Goal: Task Accomplishment & Management: Use online tool/utility

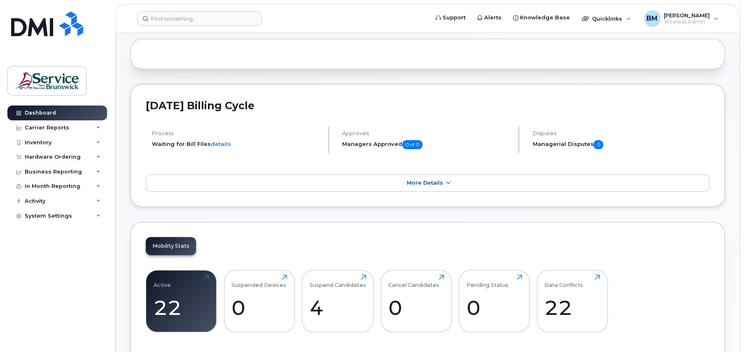
scroll to position [165, 0]
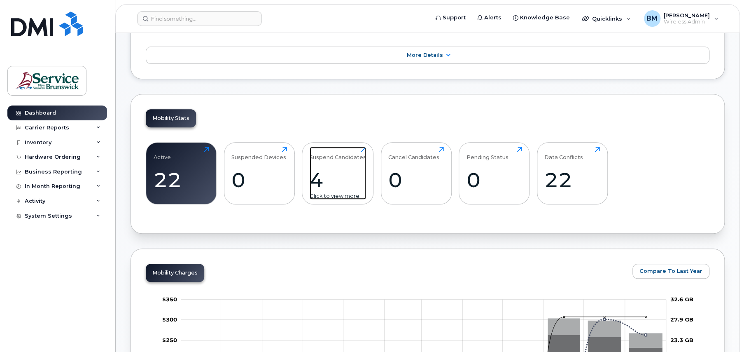
click at [335, 185] on div "4" at bounding box center [338, 180] width 56 height 24
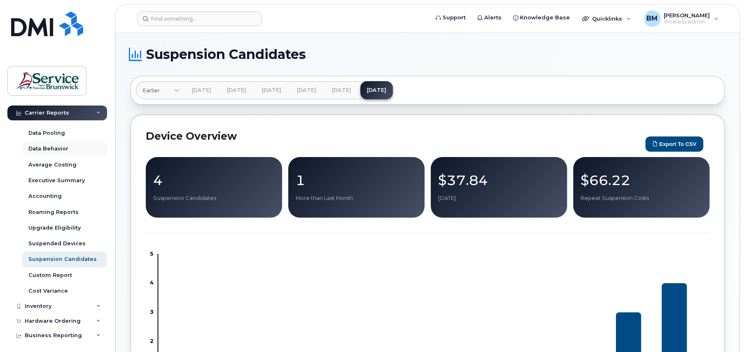
scroll to position [88, 0]
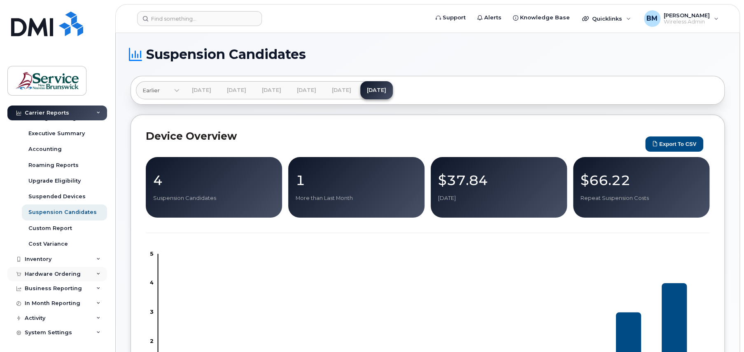
click at [42, 271] on div "Hardware Ordering" at bounding box center [53, 274] width 56 height 7
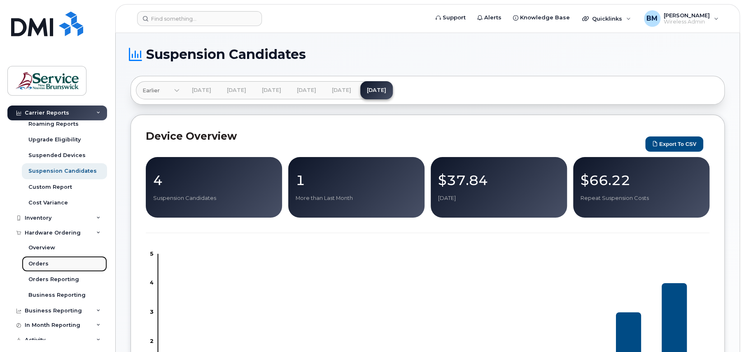
click at [35, 262] on div "Orders" at bounding box center [38, 263] width 20 height 7
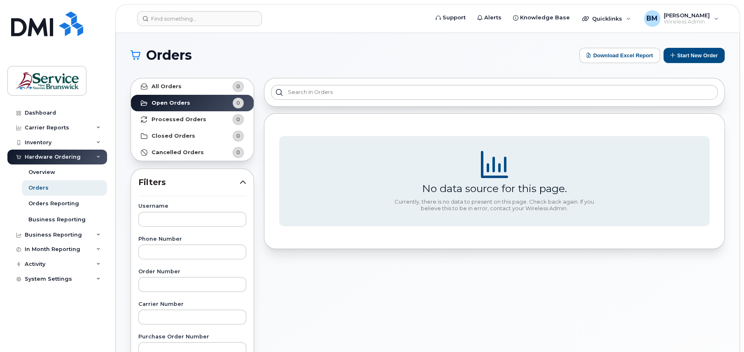
click at [48, 154] on div "Hardware Ordering" at bounding box center [53, 157] width 56 height 7
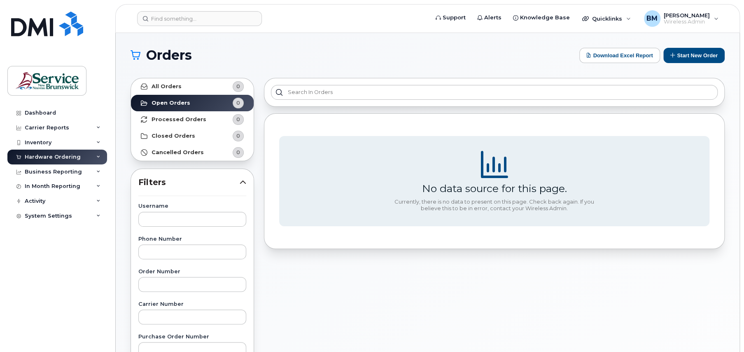
click at [103, 155] on div "Hardware Ordering" at bounding box center [57, 156] width 100 height 15
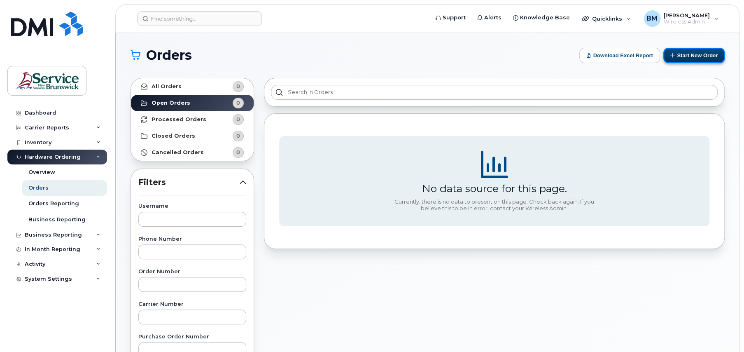
click at [673, 53] on icon at bounding box center [672, 54] width 5 height 5
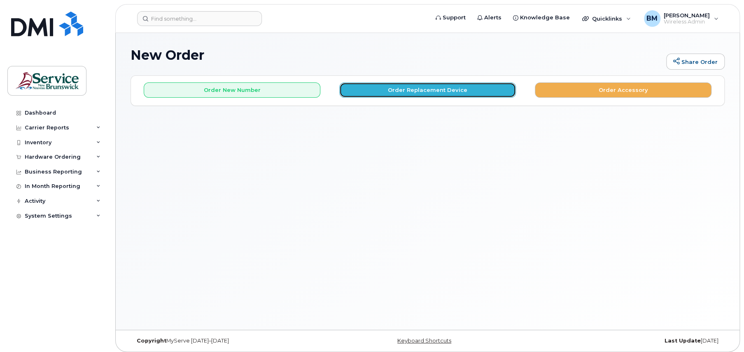
click at [440, 94] on button "Order Replacement Device" at bounding box center [427, 89] width 177 height 15
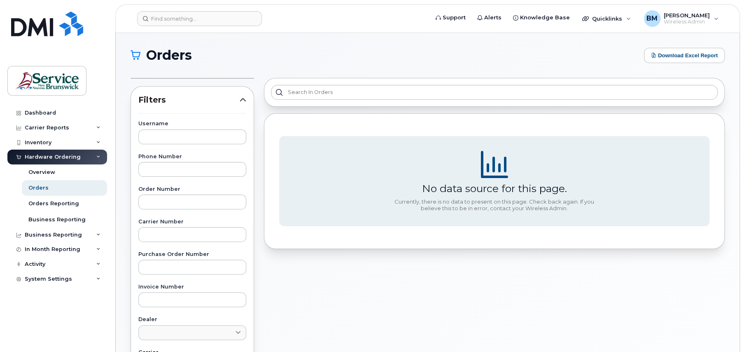
click at [48, 155] on div "Hardware Ordering" at bounding box center [53, 157] width 56 height 7
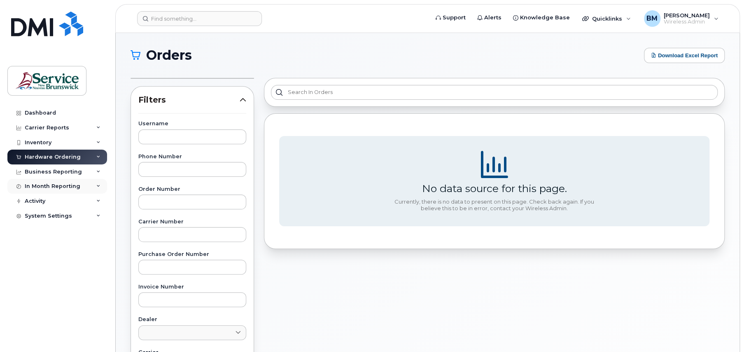
click at [40, 186] on div "In Month Reporting" at bounding box center [53, 186] width 56 height 7
click at [44, 168] on div "Business Reporting" at bounding box center [53, 171] width 57 height 7
